Goal: Download file/media

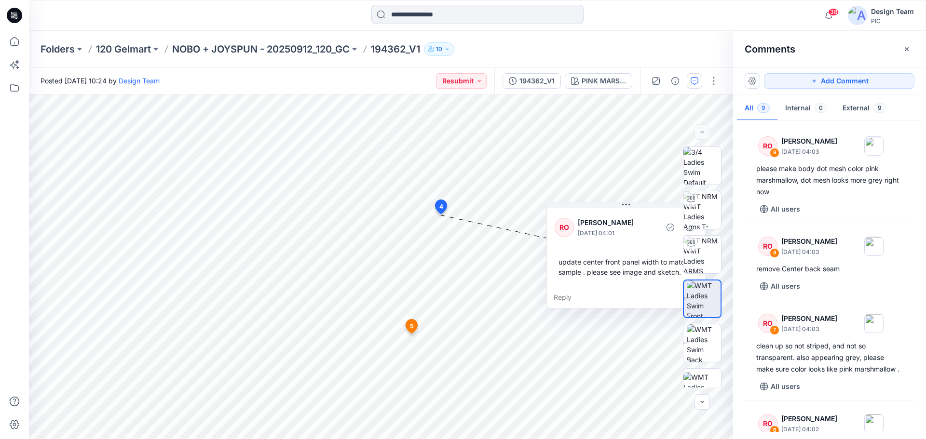
scroll to position [145, 0]
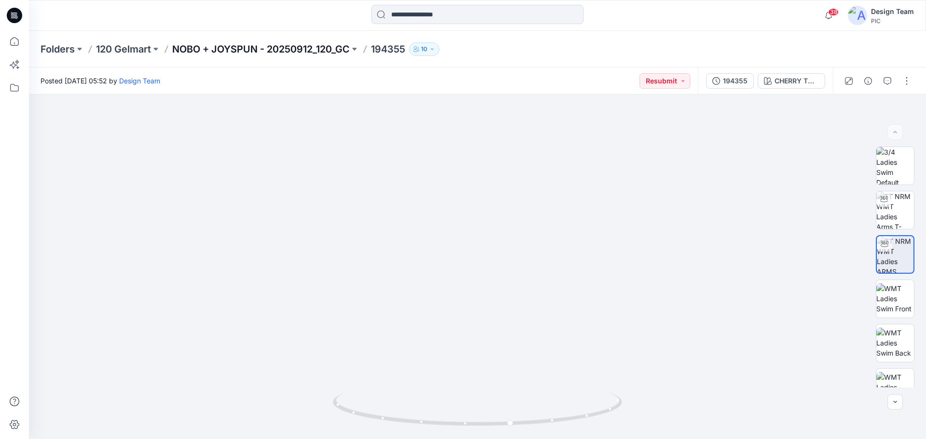
click at [255, 50] on p "NOBO + JOYSPUN - 20250912_120_GC" at bounding box center [260, 48] width 177 height 13
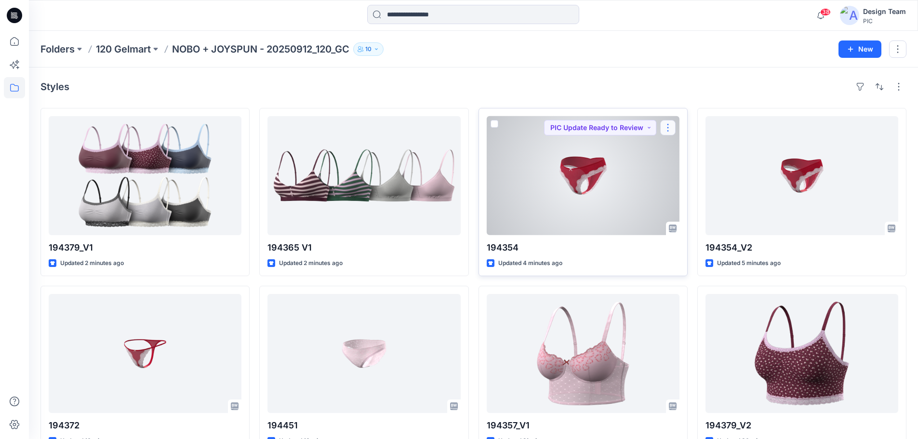
click at [673, 127] on button "button" at bounding box center [667, 127] width 15 height 15
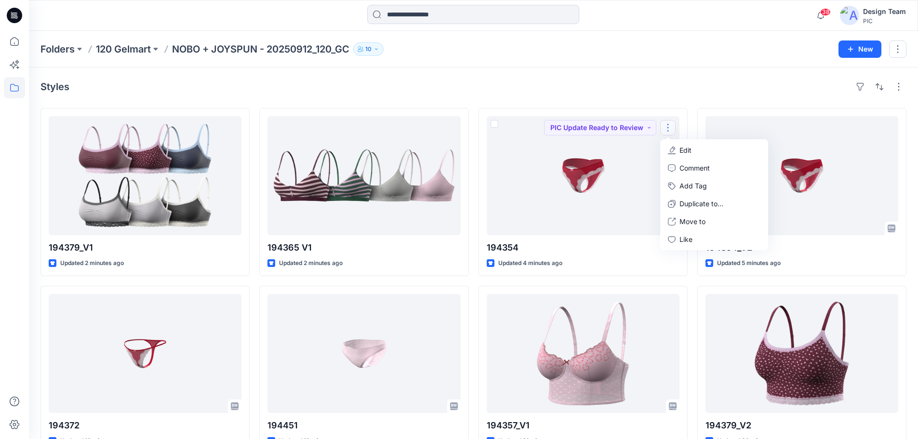
click at [622, 82] on div "Styles" at bounding box center [473, 86] width 866 height 15
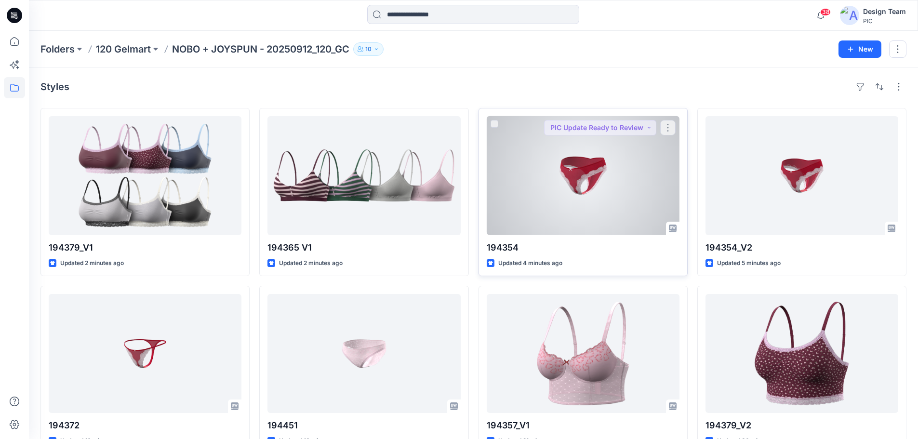
click at [599, 176] on div at bounding box center [583, 175] width 193 height 119
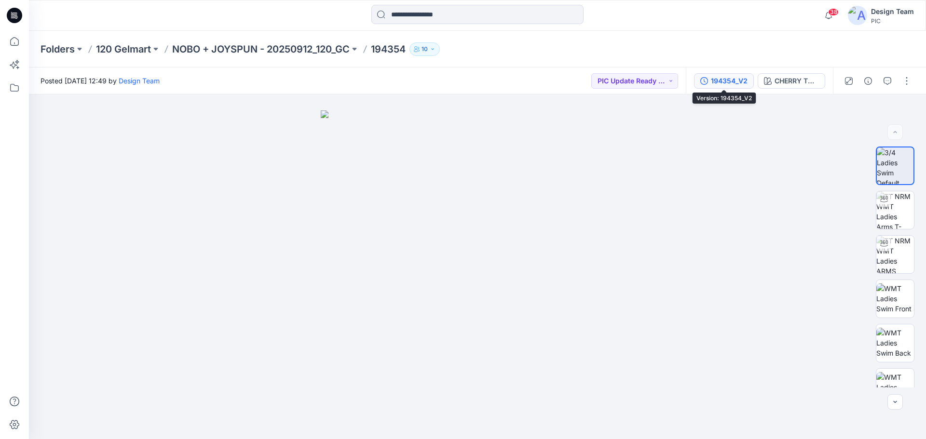
click at [733, 83] on div "194354_V2" at bounding box center [729, 81] width 37 height 11
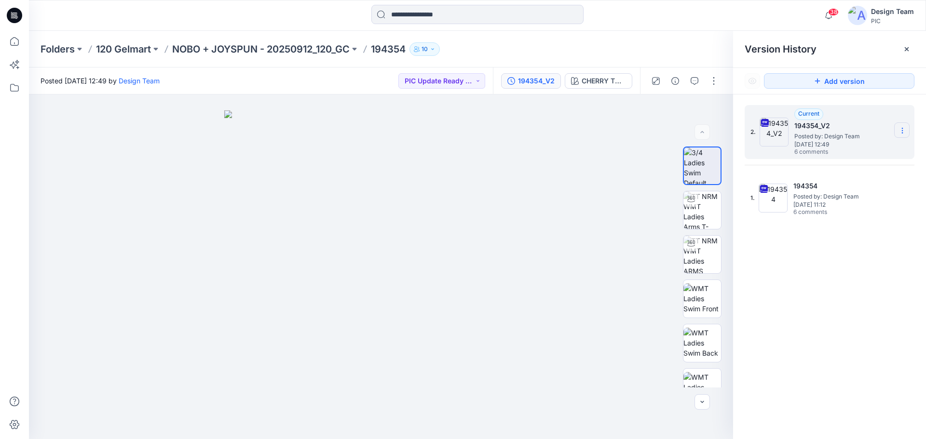
click at [902, 128] on icon at bounding box center [902, 131] width 8 height 8
click at [848, 150] on span "Download Source BW File" at bounding box center [853, 150] width 81 height 12
click at [533, 84] on div "194354_V2" at bounding box center [536, 81] width 37 height 11
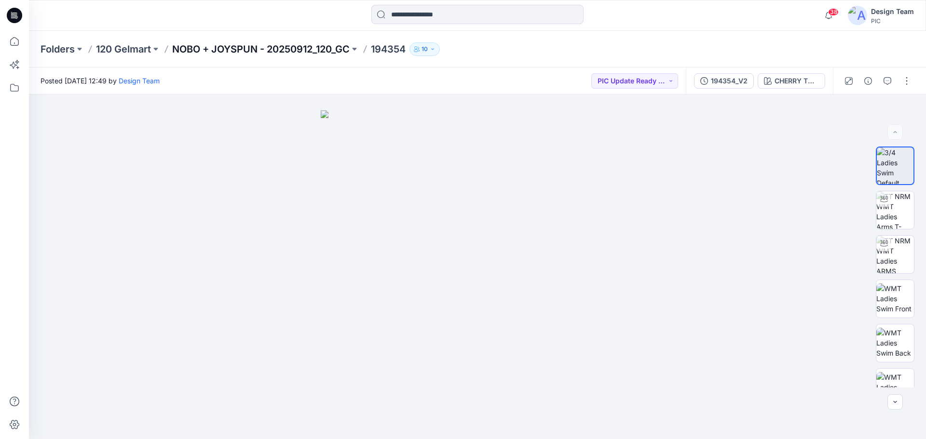
click at [311, 51] on p "NOBO + JOYSPUN - 20250912_120_GC" at bounding box center [260, 48] width 177 height 13
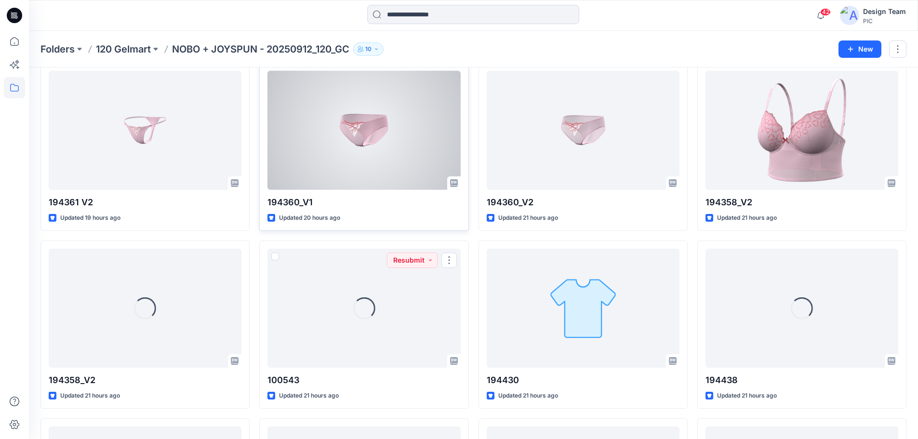
scroll to position [918, 0]
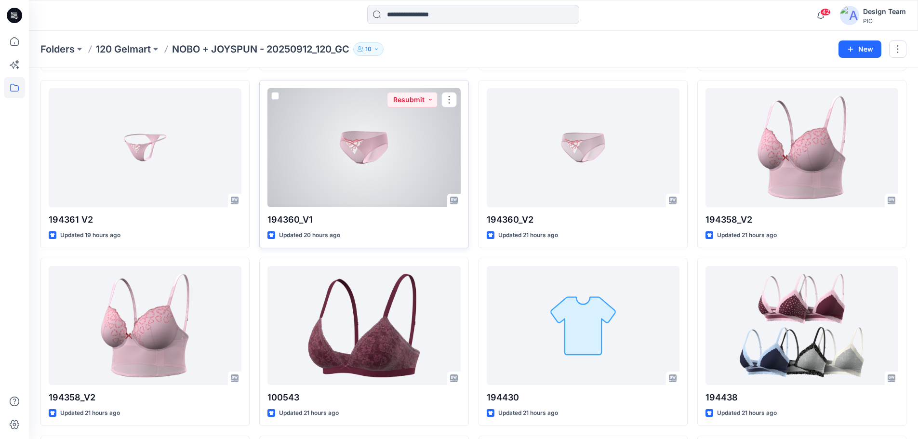
click at [393, 157] on div at bounding box center [364, 147] width 193 height 119
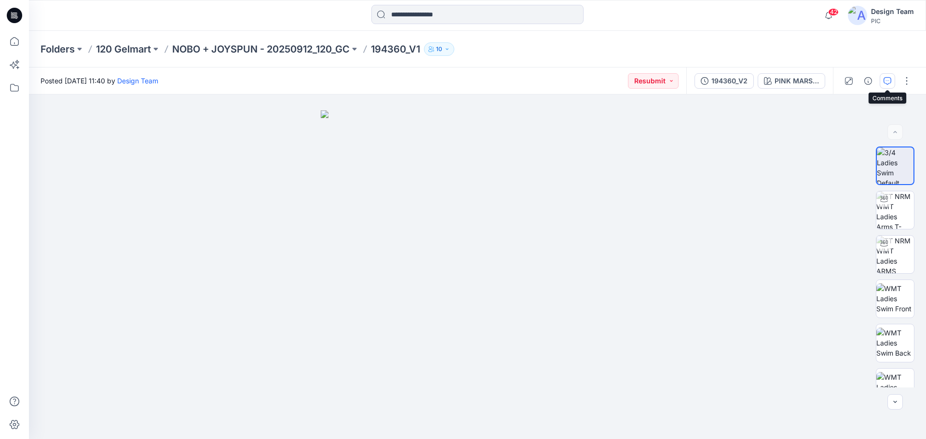
click at [884, 82] on icon "button" at bounding box center [887, 81] width 8 height 8
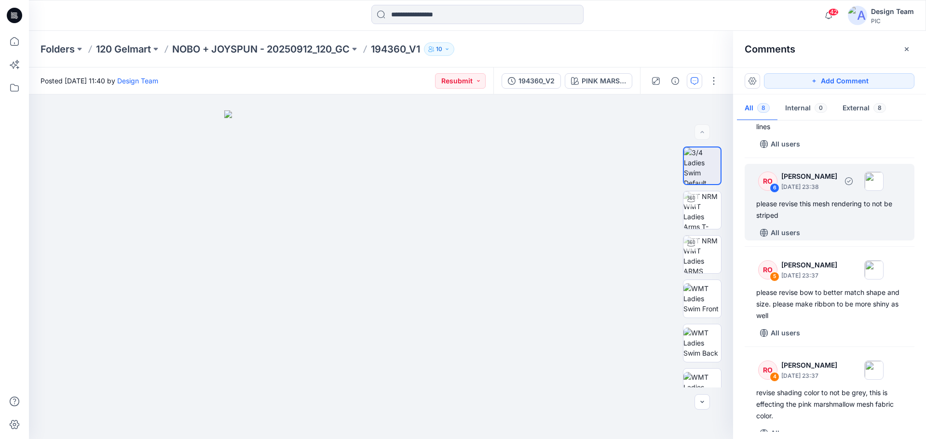
scroll to position [241, 0]
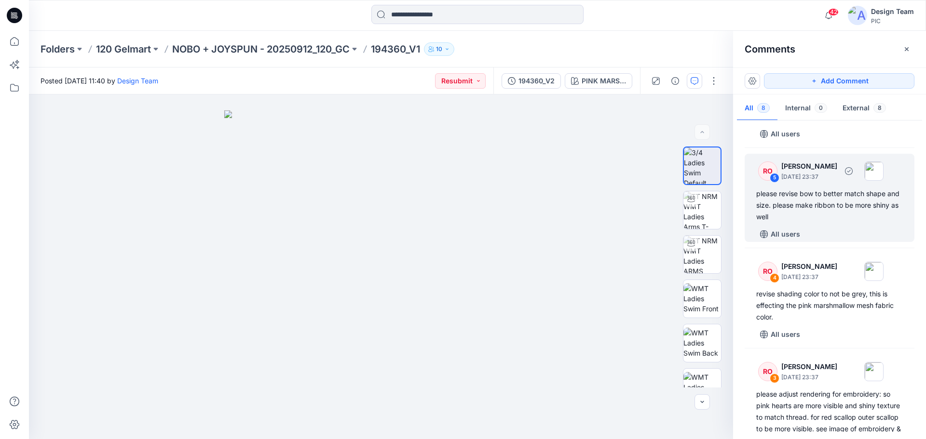
click at [821, 207] on div "please revise bow to better match shape and size. please make ribbon to be more…" at bounding box center [829, 205] width 147 height 35
